Goal: Find specific page/section: Find specific page/section

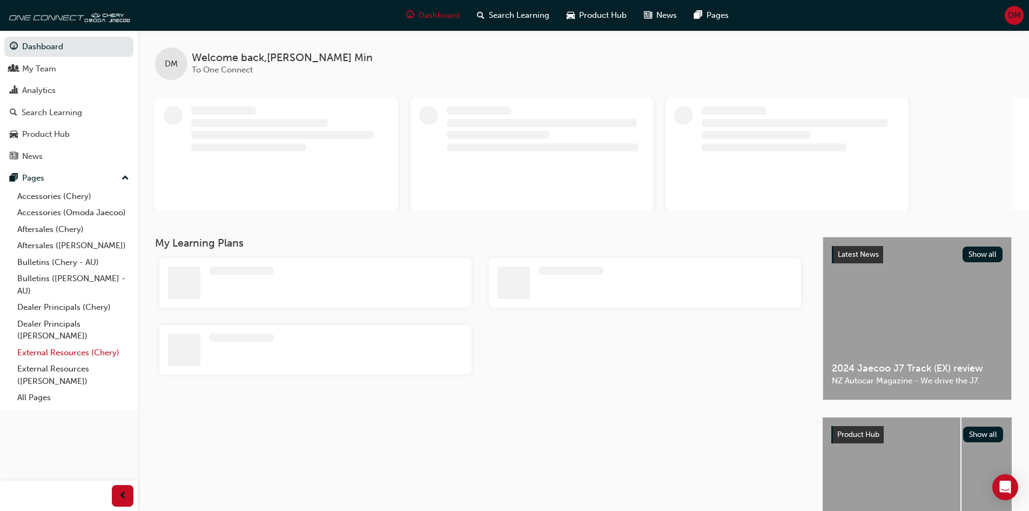
click at [75, 354] on link "External Resources (Chery)" at bounding box center [73, 352] width 120 height 17
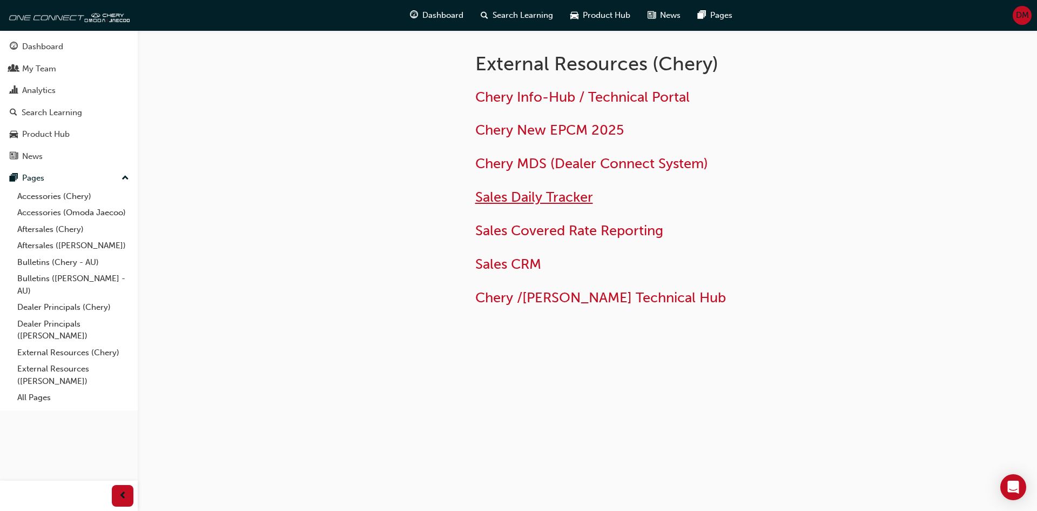
click at [554, 195] on span "Sales Daily Tracker" at bounding box center [535, 197] width 118 height 17
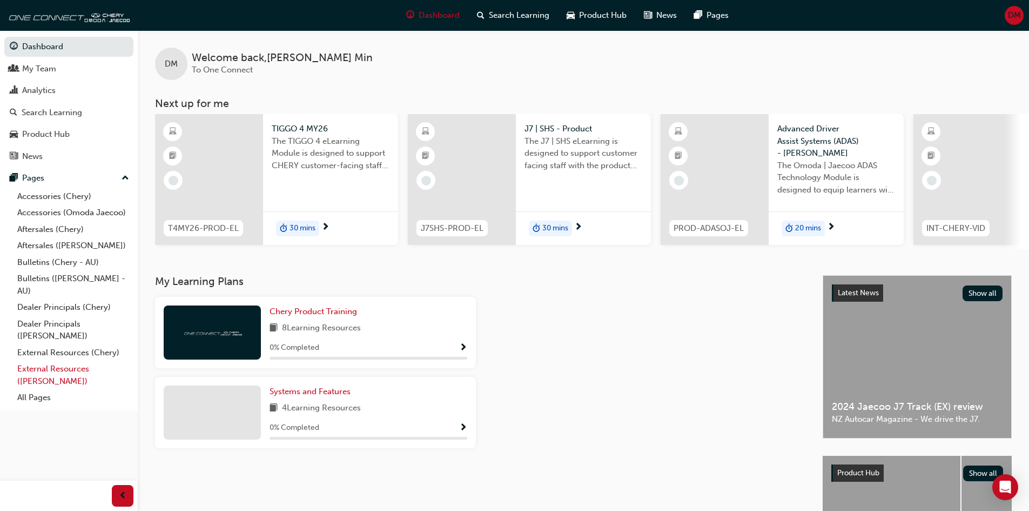
click at [62, 370] on link "External Resources ([PERSON_NAME])" at bounding box center [73, 374] width 120 height 29
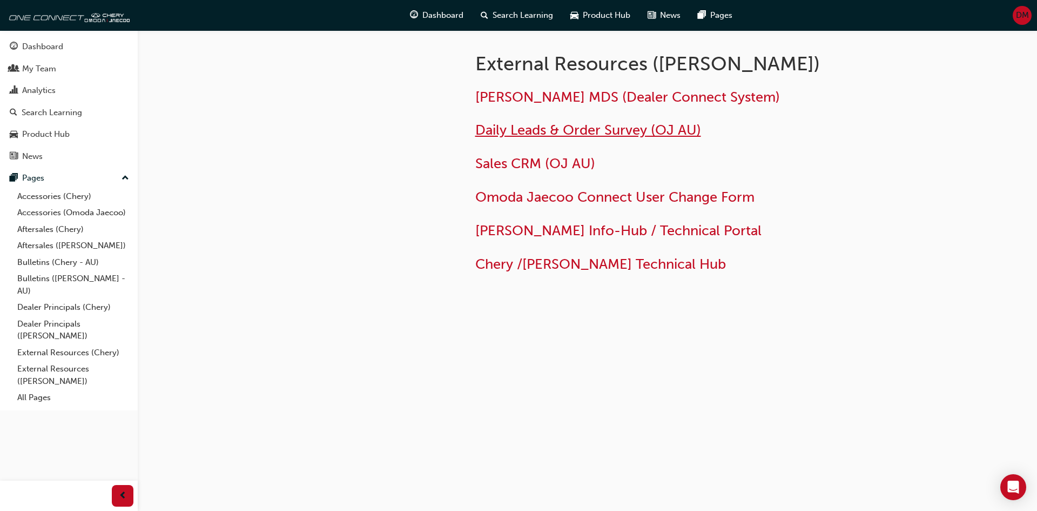
click at [556, 131] on span "Daily Leads & Order Survey (OJ AU)" at bounding box center [589, 130] width 226 height 17
